Goal: Navigation & Orientation: Find specific page/section

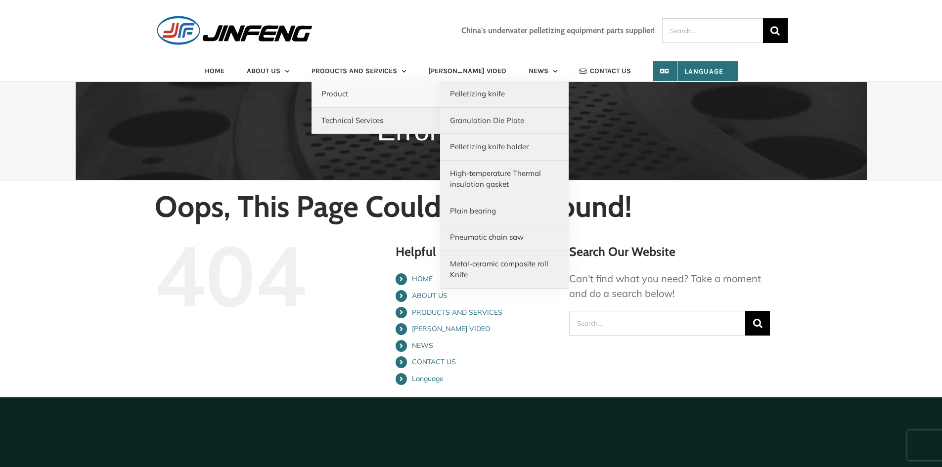
click at [367, 93] on link "Product" at bounding box center [375, 94] width 129 height 27
click at [348, 96] on span "Product" at bounding box center [334, 93] width 27 height 9
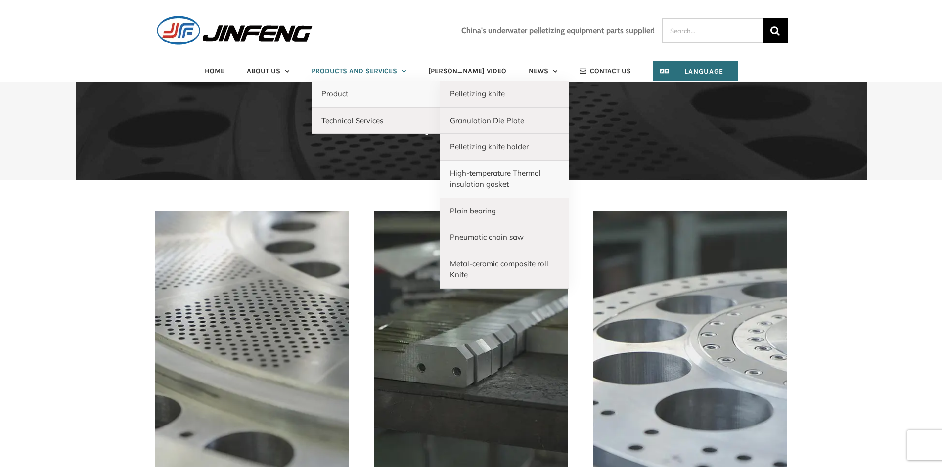
click at [499, 172] on span "High-temperature Thermal insulation gasket" at bounding box center [495, 179] width 91 height 21
click at [497, 145] on span "Pelletizing knife holder" at bounding box center [489, 146] width 79 height 9
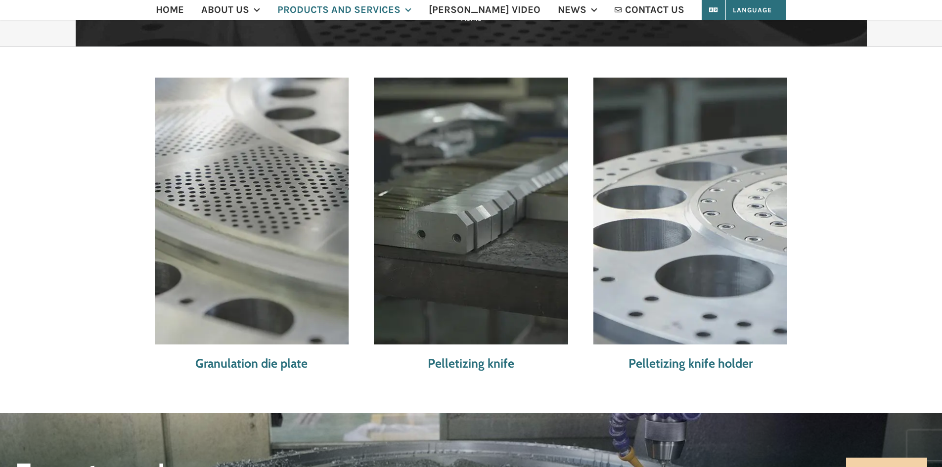
scroll to position [190, 0]
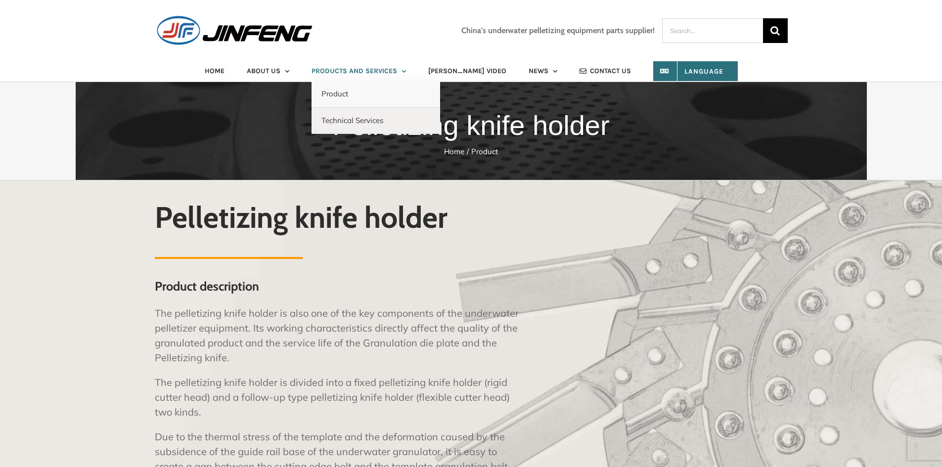
click at [392, 72] on span "PRODUCTS AND SERVICES" at bounding box center [354, 71] width 86 height 7
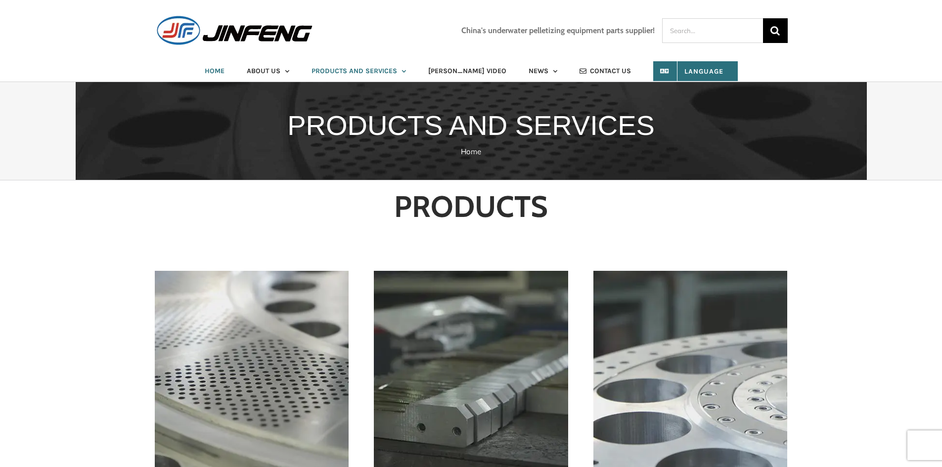
click at [224, 72] on span "HOME" at bounding box center [215, 71] width 20 height 7
